Goal: Information Seeking & Learning: Learn about a topic

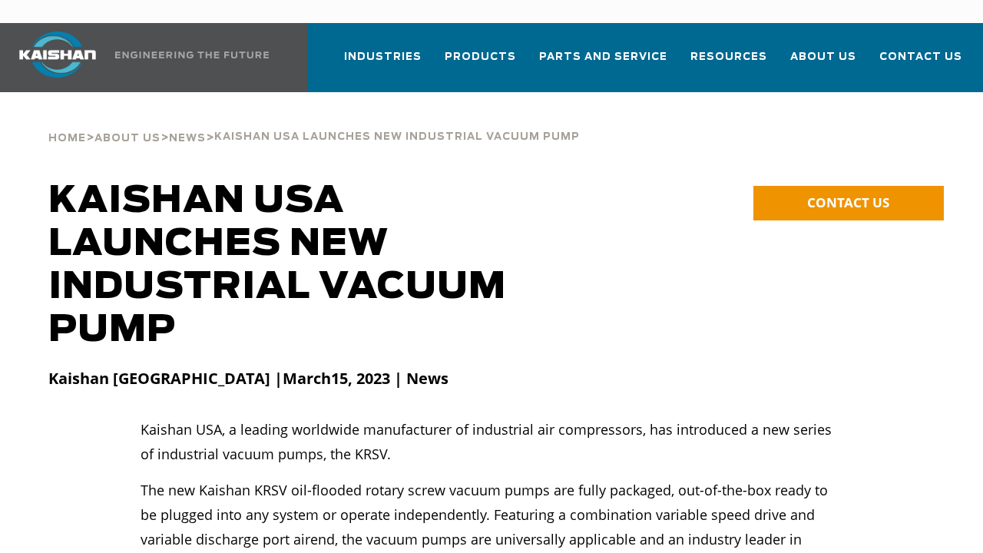
scroll to position [77, 0]
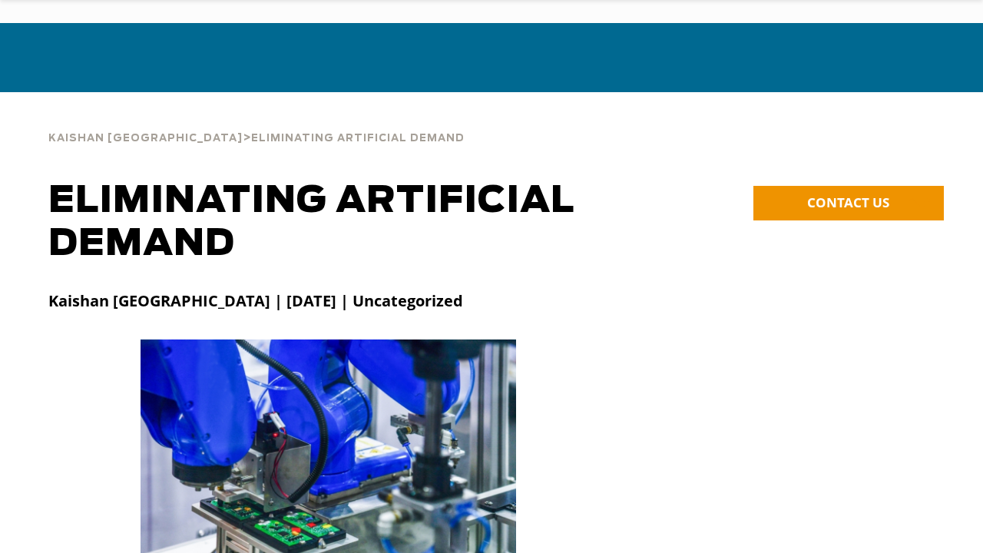
scroll to position [77, 0]
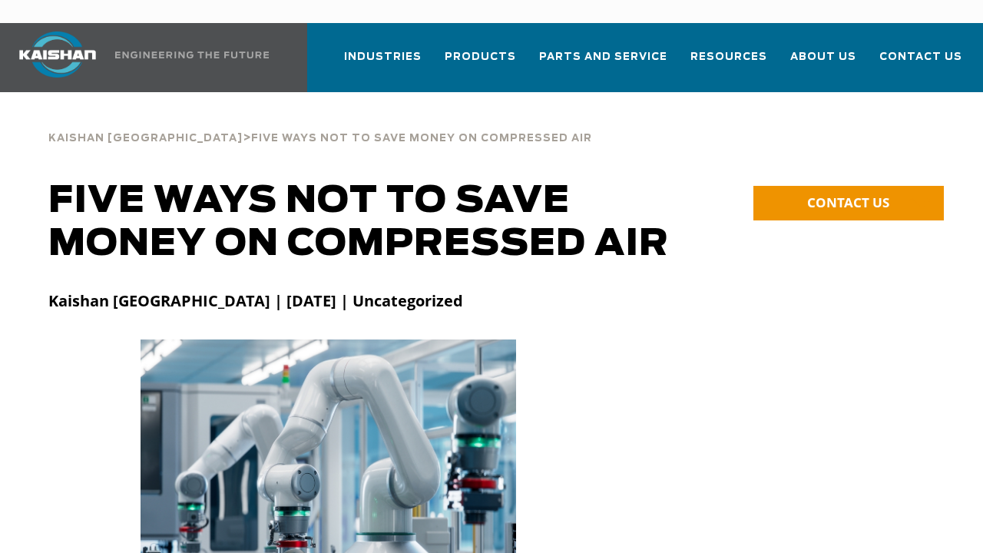
scroll to position [77, 0]
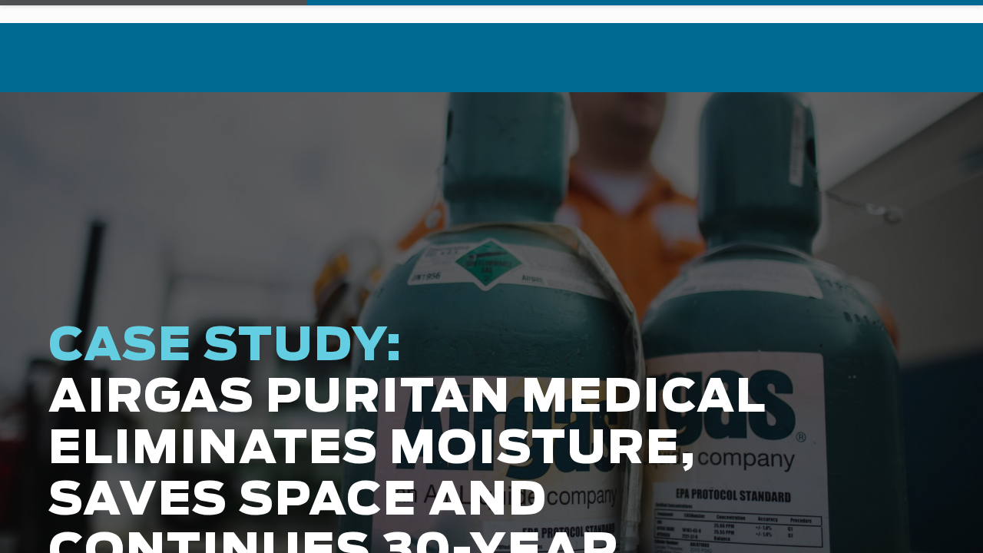
scroll to position [77, 0]
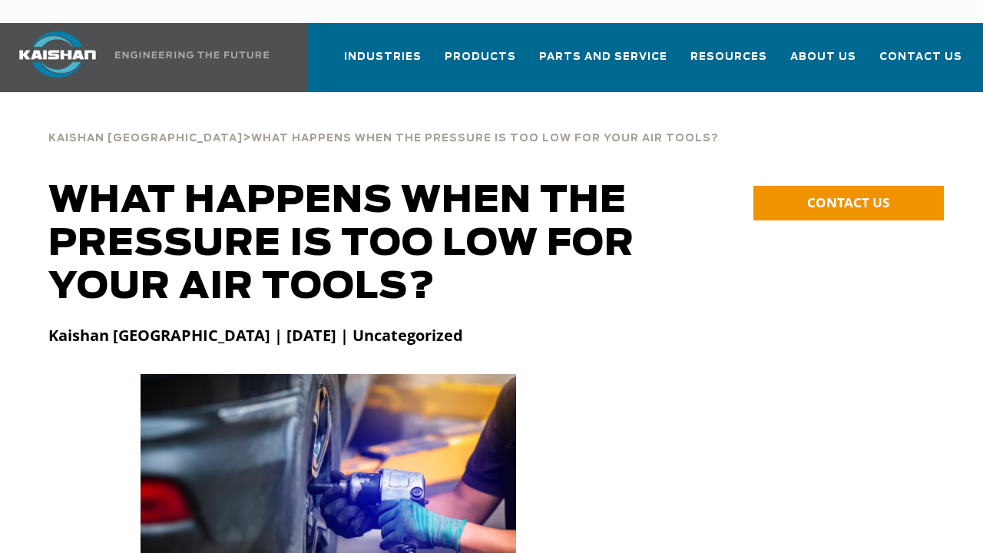
scroll to position [77, 0]
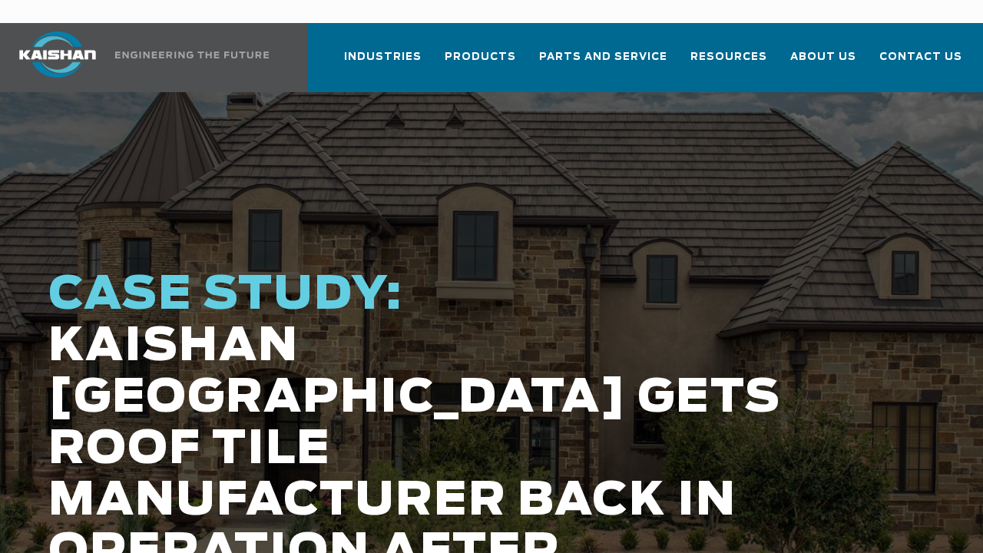
scroll to position [77, 0]
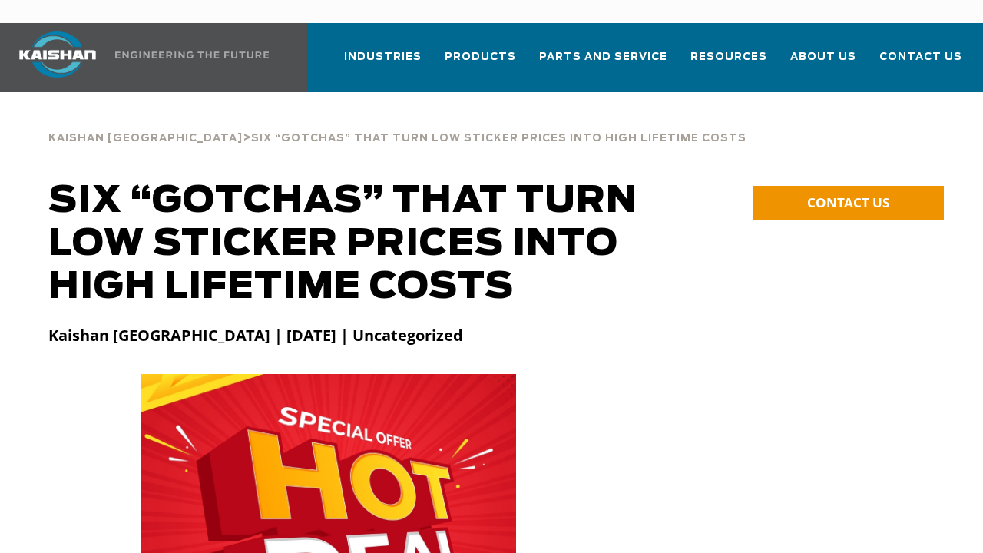
scroll to position [77, 0]
